Goal: Information Seeking & Learning: Find specific fact

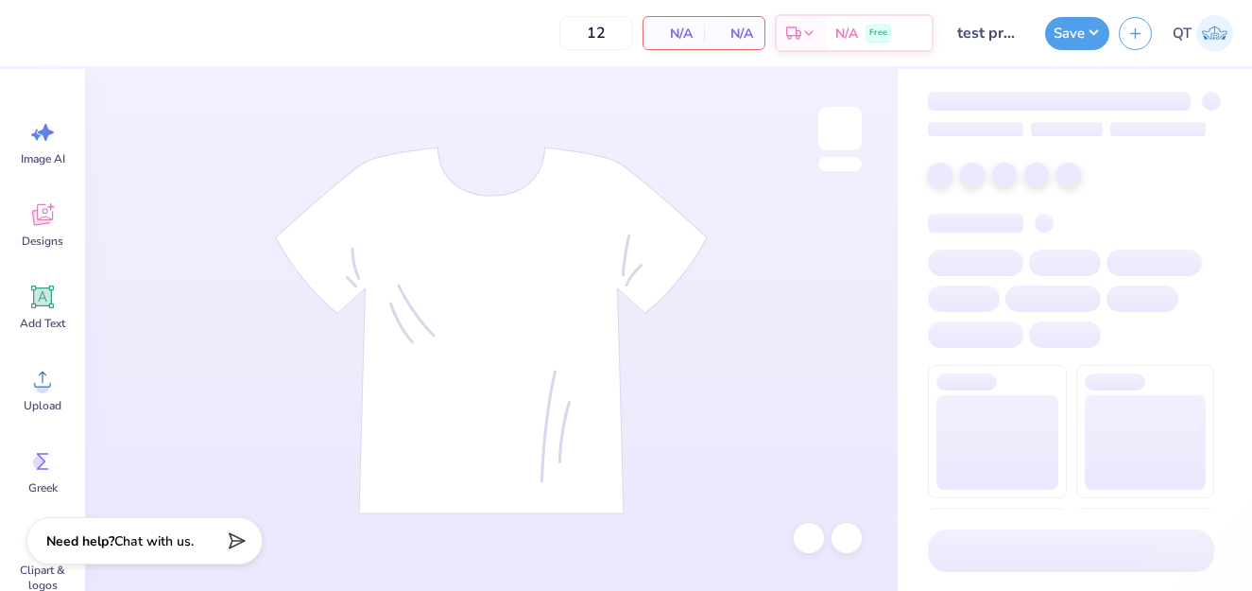
type input "245"
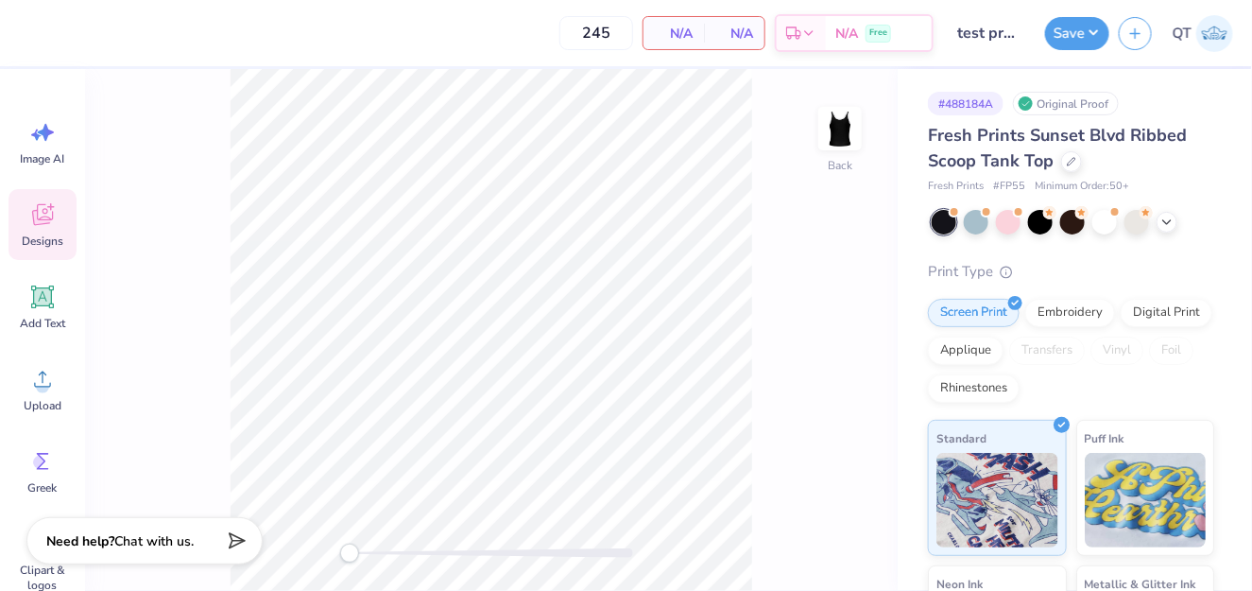
click at [34, 227] on icon at bounding box center [42, 214] width 28 height 28
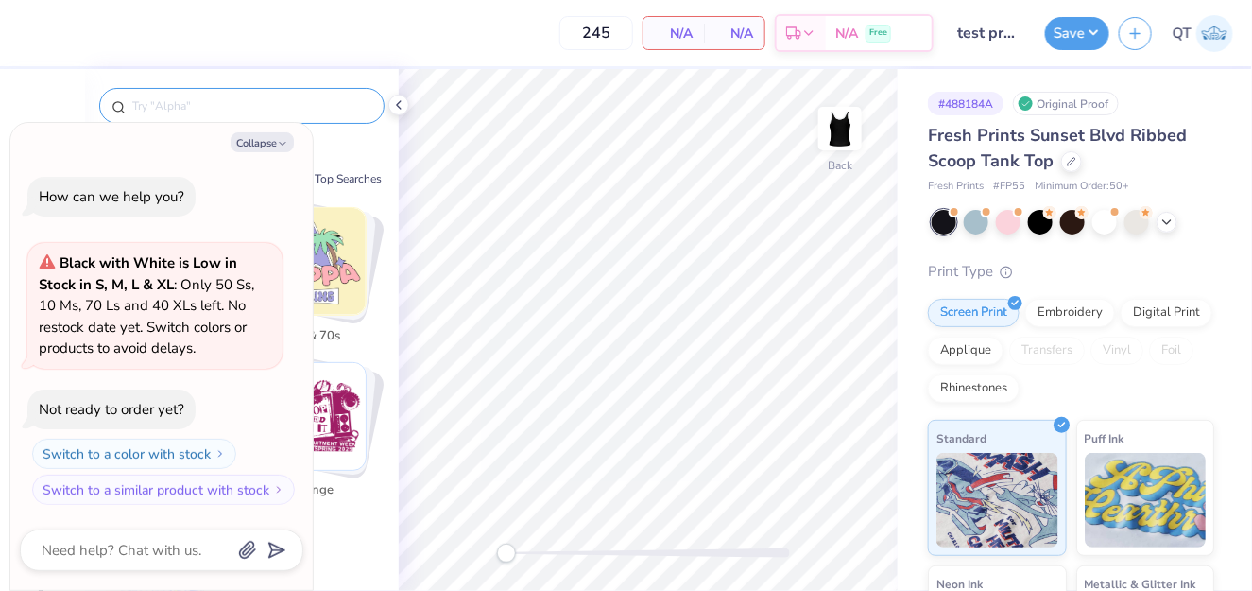
type textarea "x"
click at [196, 106] on input "text" at bounding box center [251, 105] width 242 height 19
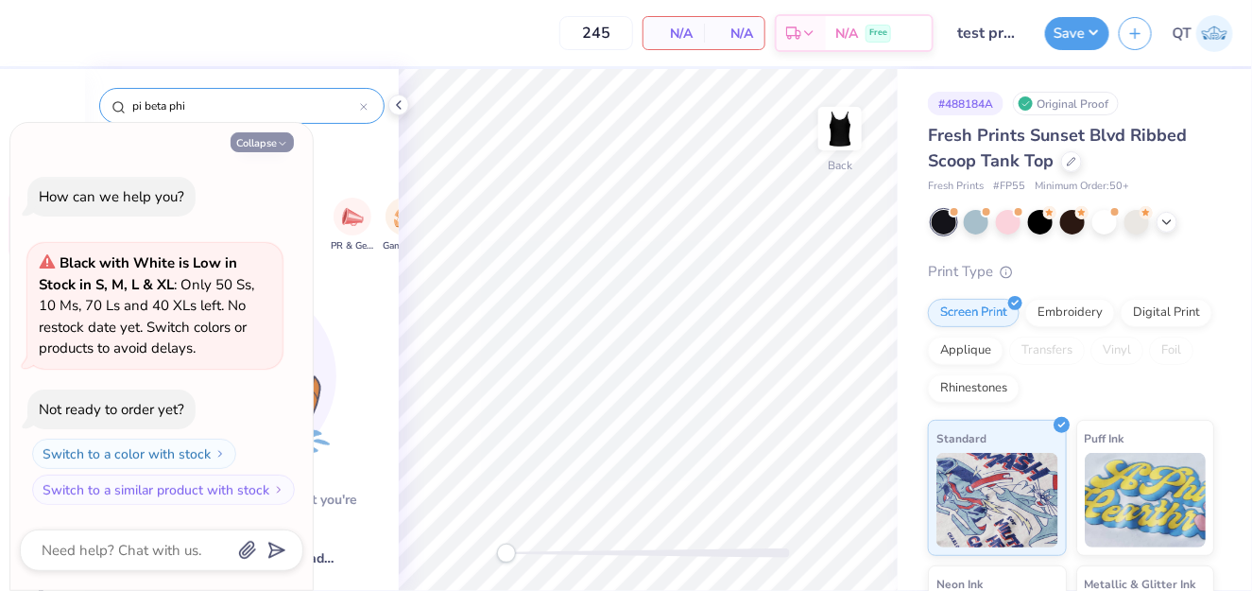
type input "pi beta phi"
click at [262, 148] on button "Collapse" at bounding box center [262, 142] width 63 height 20
type textarea "x"
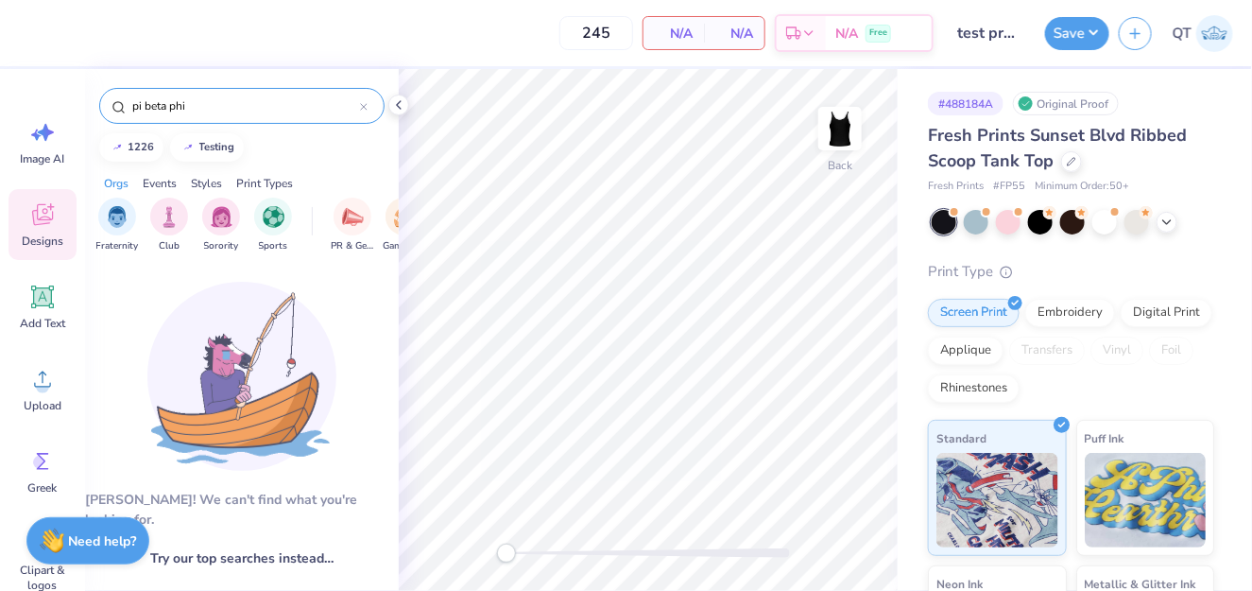
click at [361, 106] on icon at bounding box center [364, 107] width 8 height 8
